Goal: Check status: Check status

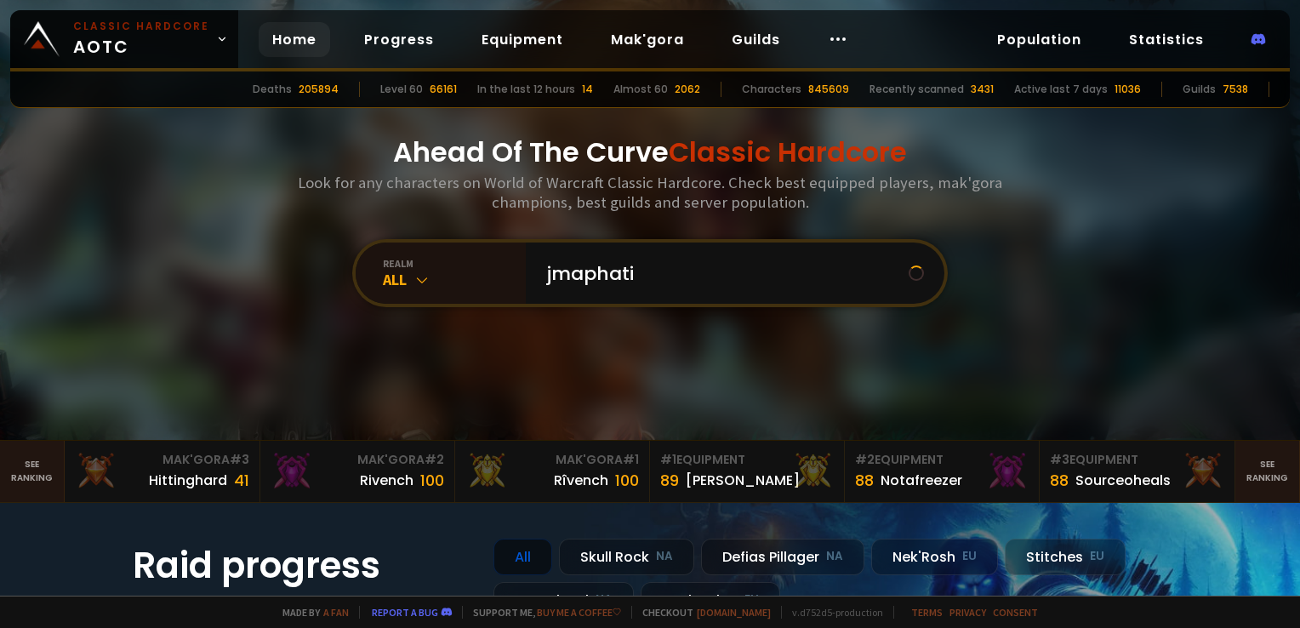
type input "jmaphatie"
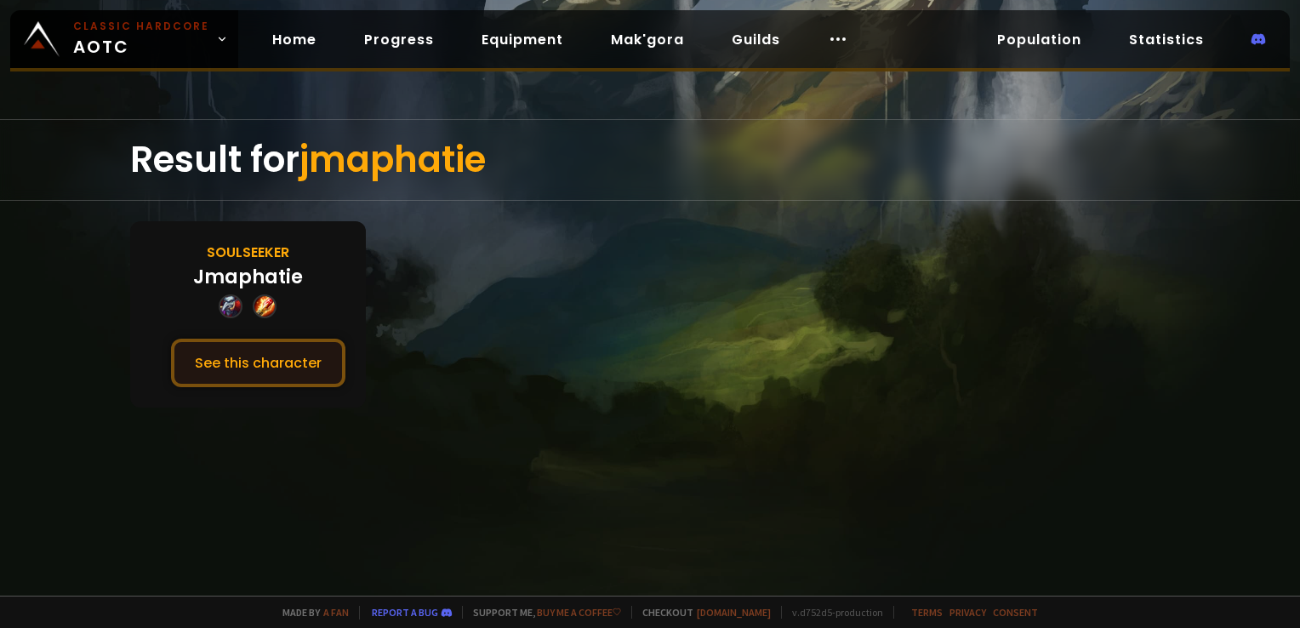
click at [323, 374] on button "See this character" at bounding box center [258, 363] width 174 height 49
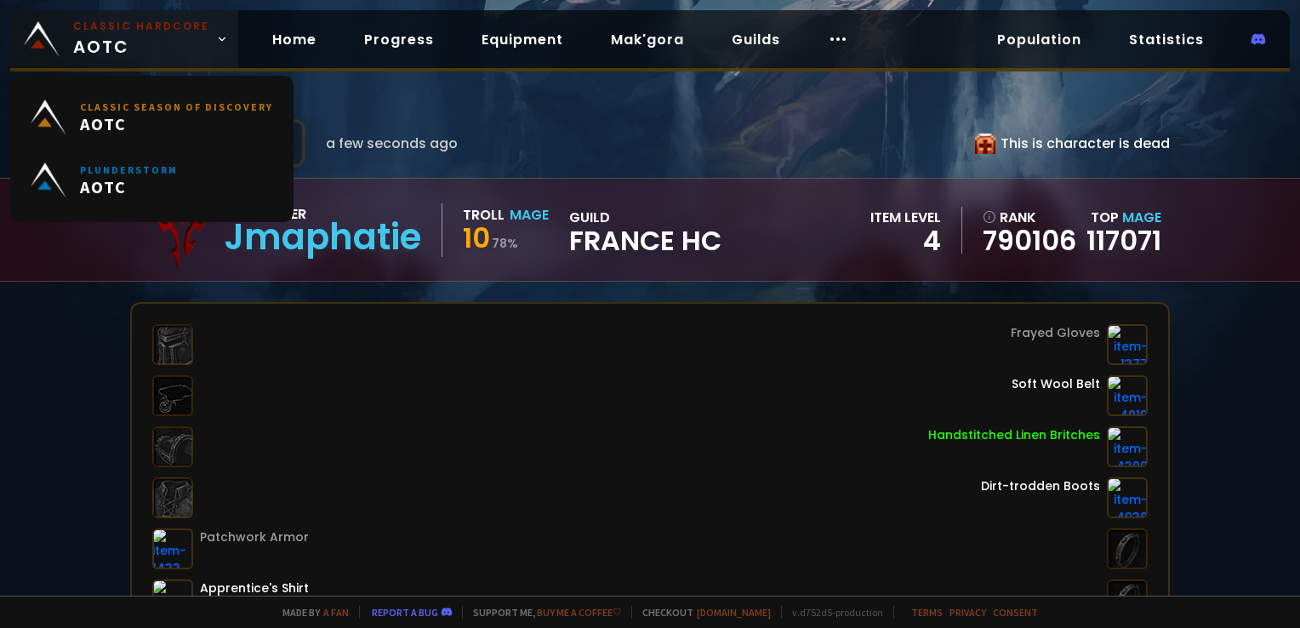
click at [104, 32] on small "Classic Hardcore" at bounding box center [141, 26] width 136 height 15
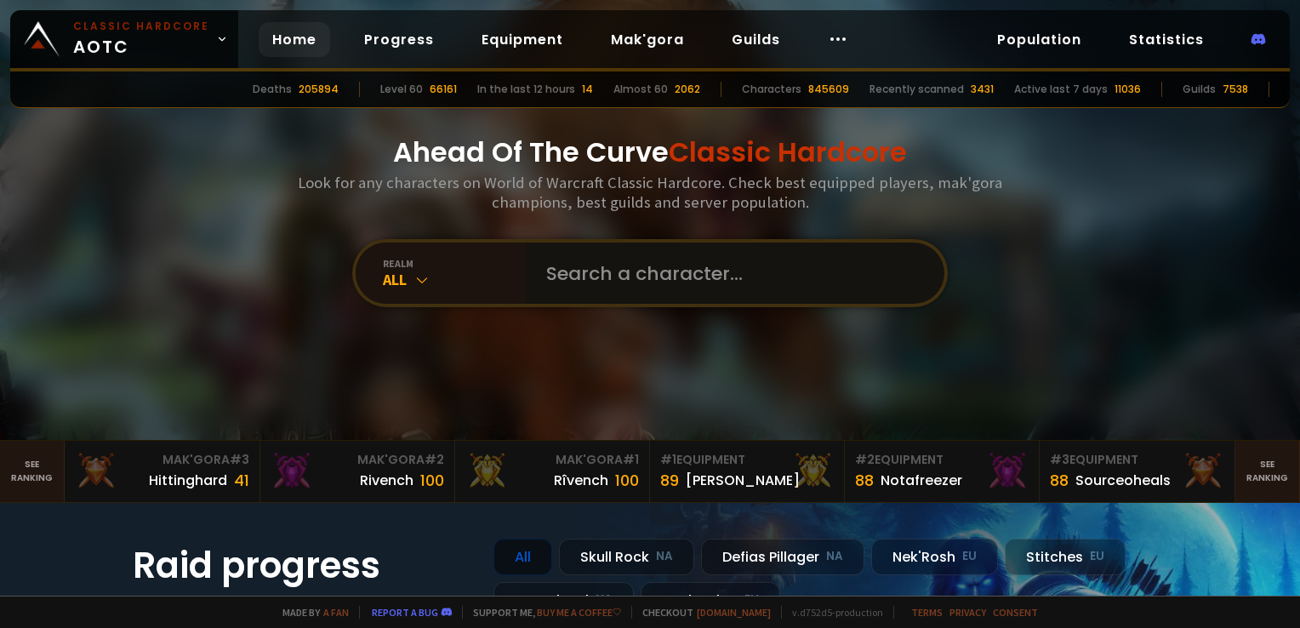
click at [599, 277] on input "text" at bounding box center [730, 273] width 388 height 61
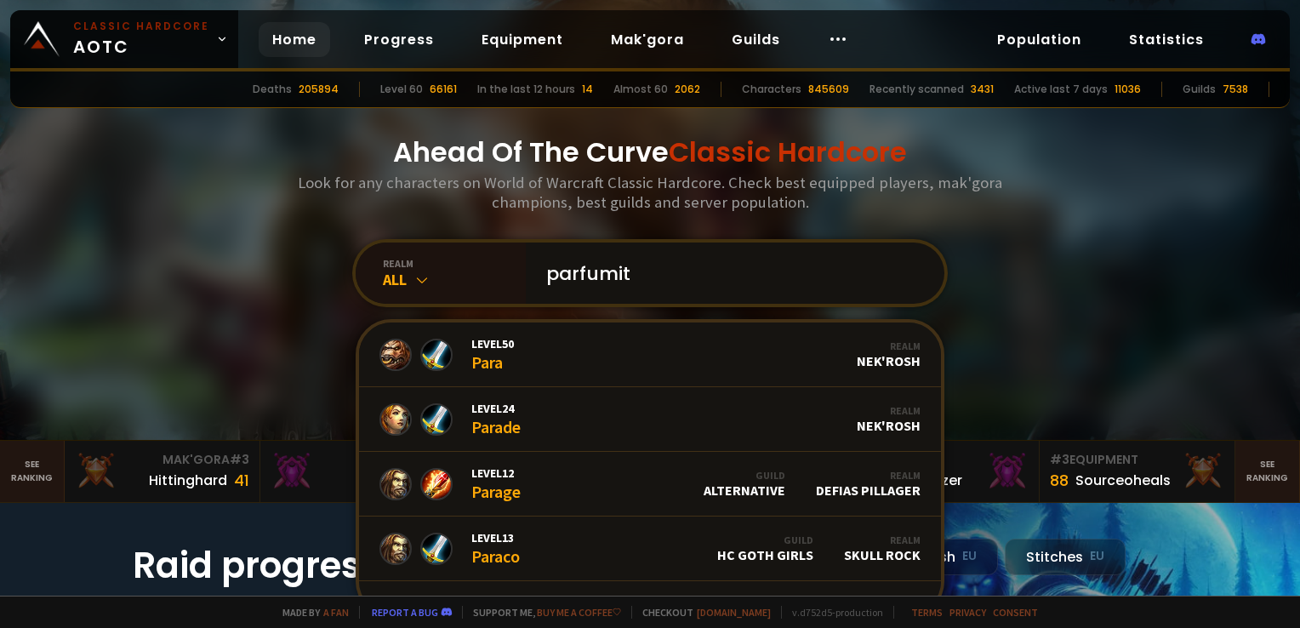
type input "parfumito"
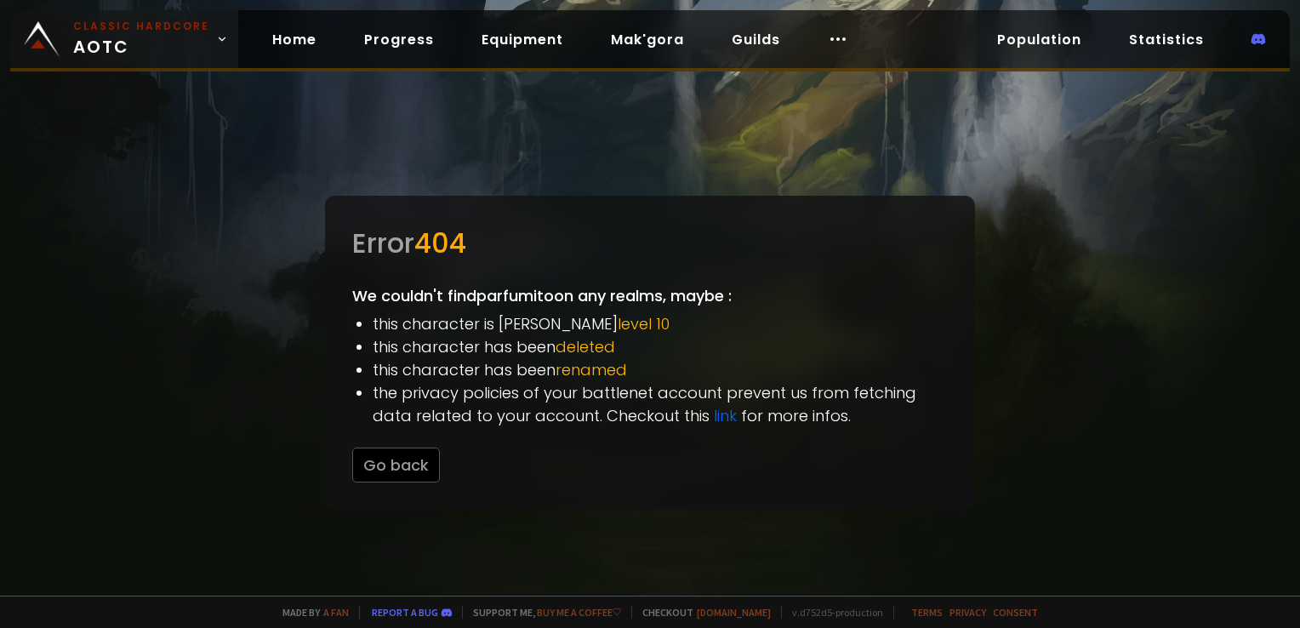
click at [138, 56] on span "Classic Hardcore AOTC" at bounding box center [141, 39] width 136 height 41
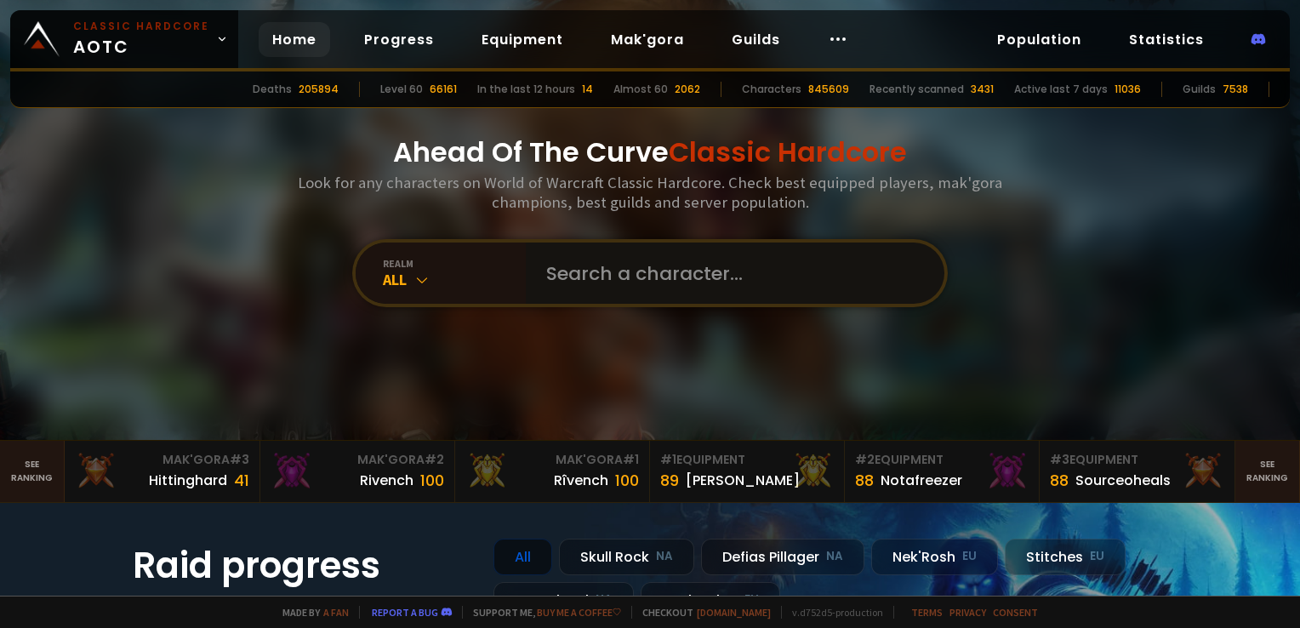
click at [660, 289] on input "text" at bounding box center [730, 273] width 388 height 61
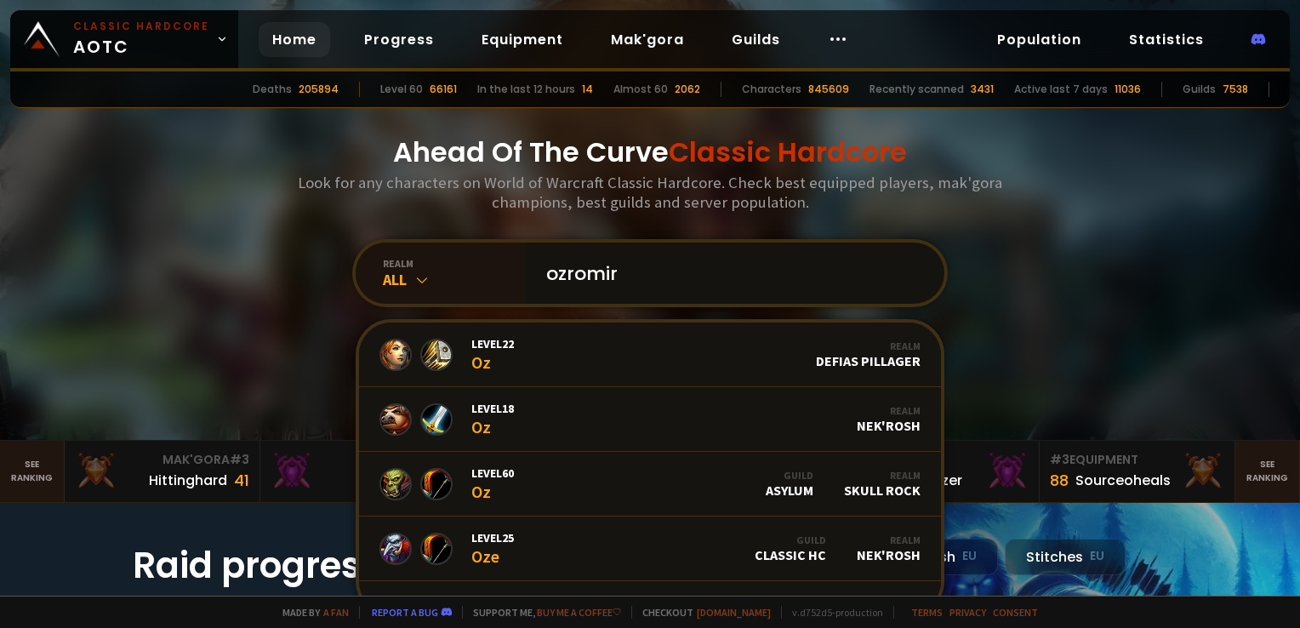
type input "ozromirr"
